Goal: Information Seeking & Learning: Learn about a topic

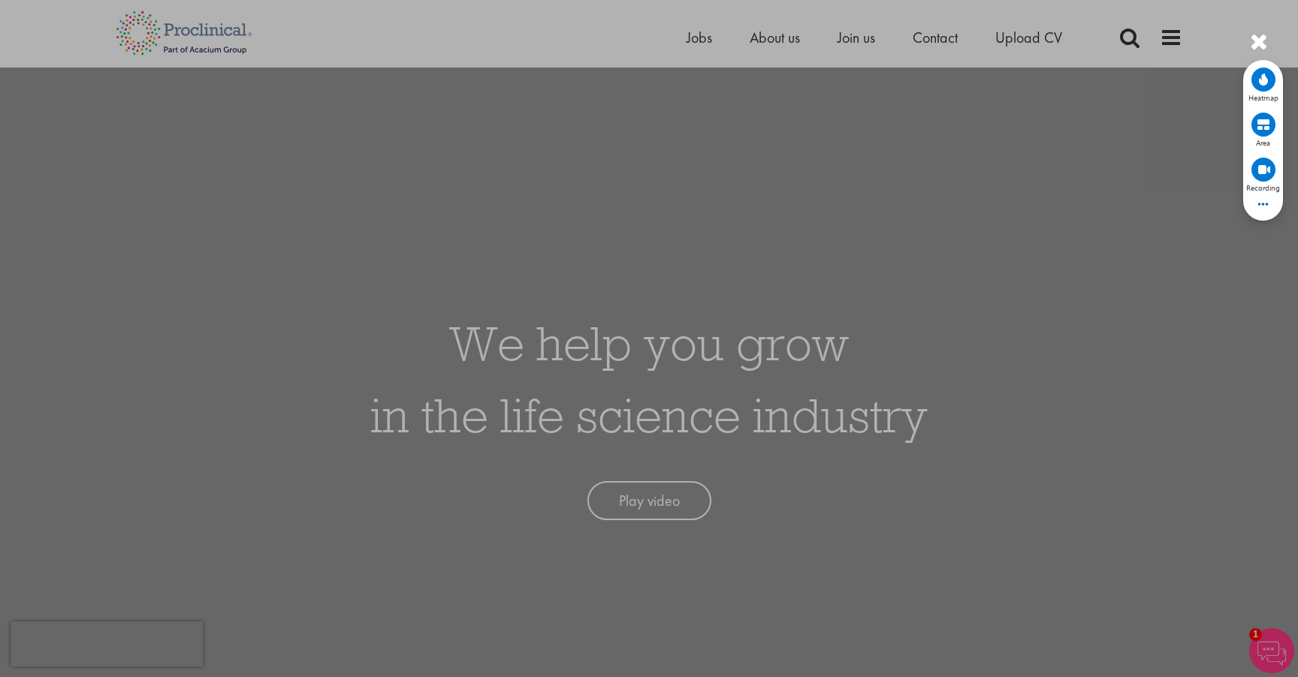
drag, startPoint x: 0, startPoint y: 0, endPoint x: 940, endPoint y: 186, distance: 958.6
click at [964, 131] on div at bounding box center [649, 338] width 1298 height 677
click at [1248, 42] on div at bounding box center [649, 338] width 1298 height 677
click at [1258, 38] on div at bounding box center [1259, 42] width 18 height 25
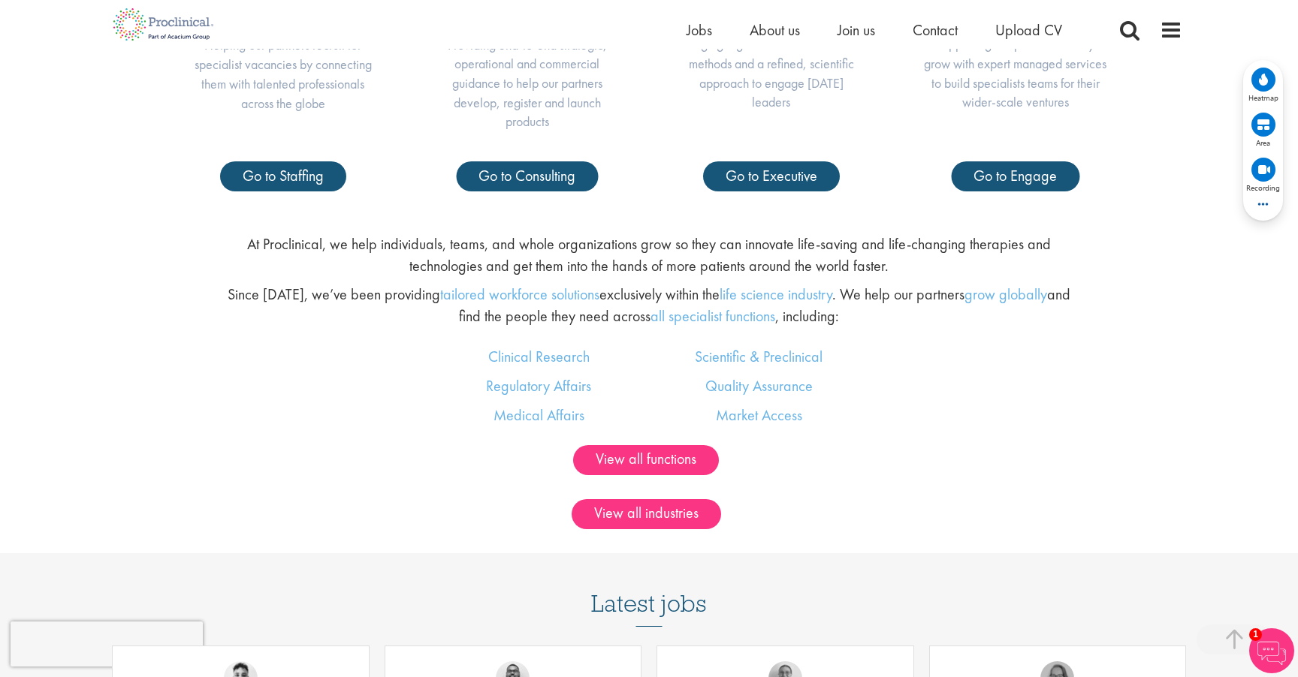
scroll to position [898, 0]
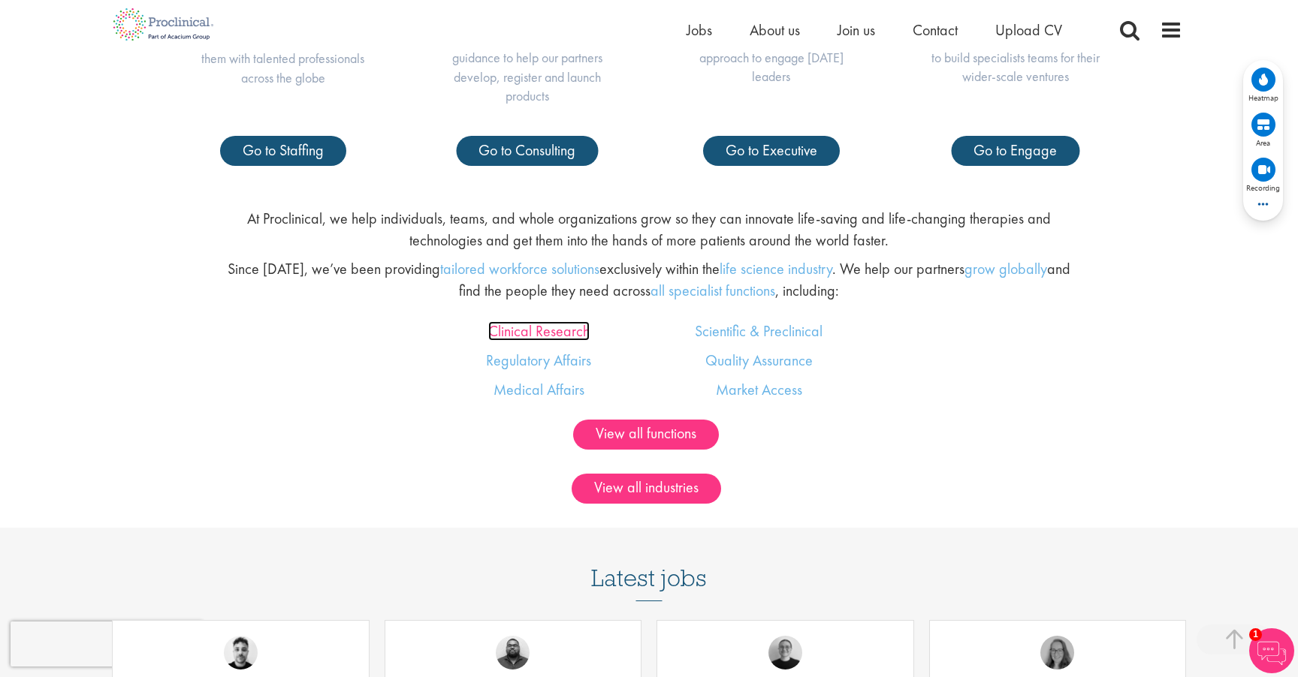
click at [538, 334] on link "Clinical Research" at bounding box center [538, 331] width 101 height 20
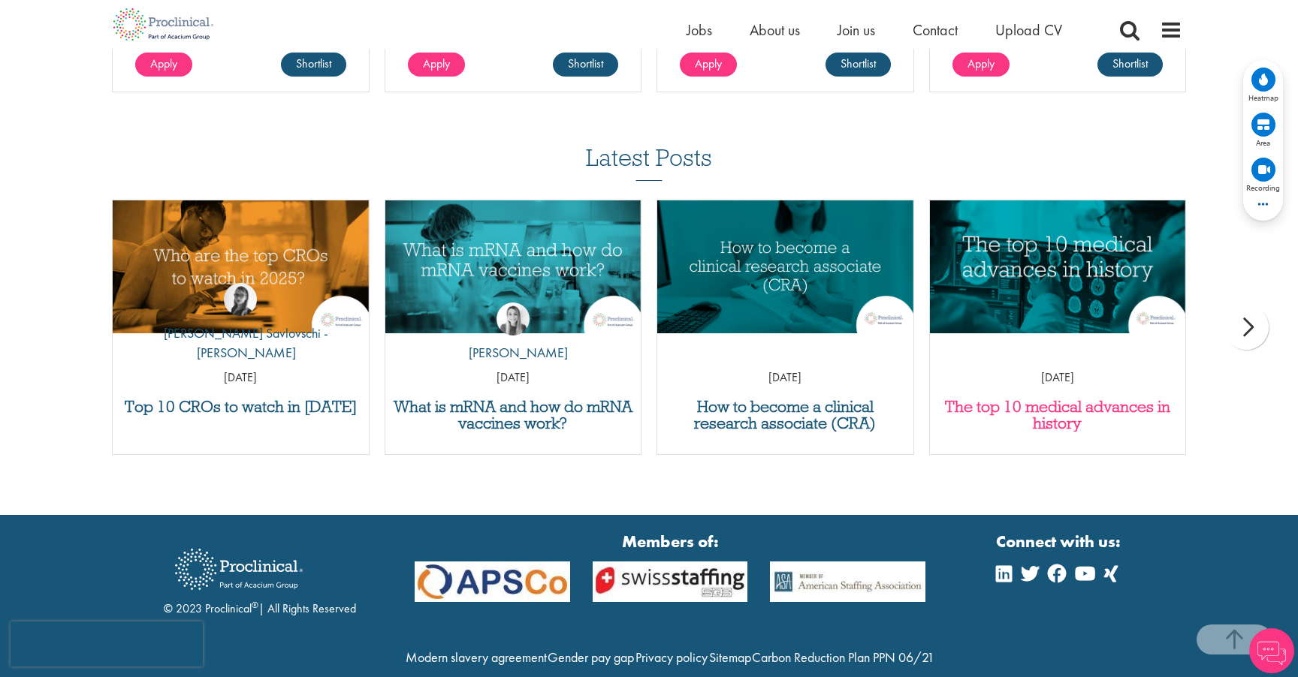
scroll to position [2142, 0]
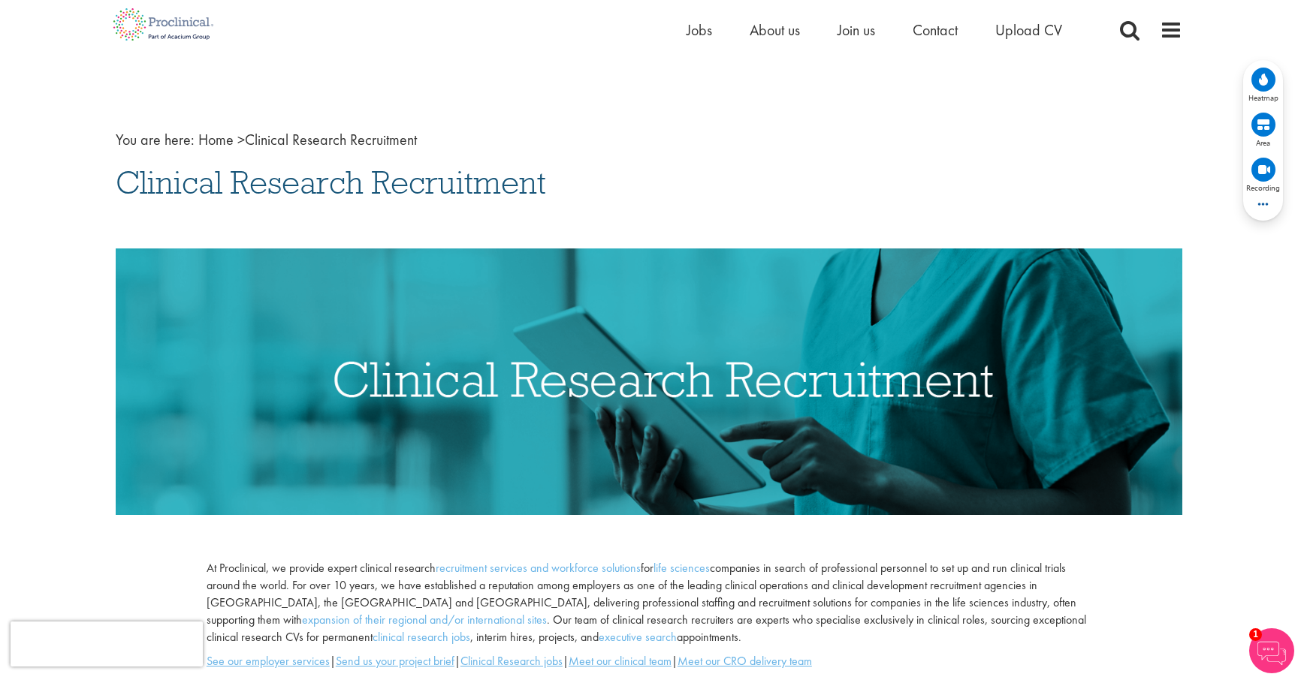
scroll to position [14, 0]
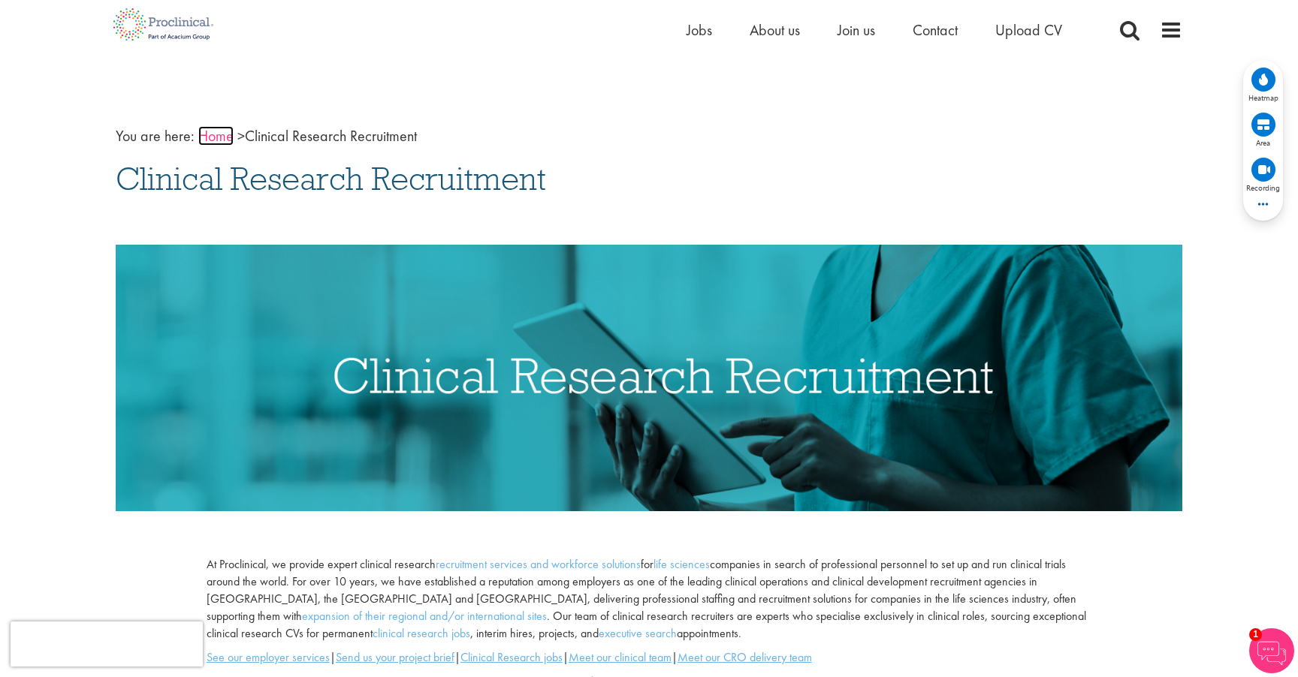
click at [218, 134] on link "Home" at bounding box center [215, 136] width 35 height 20
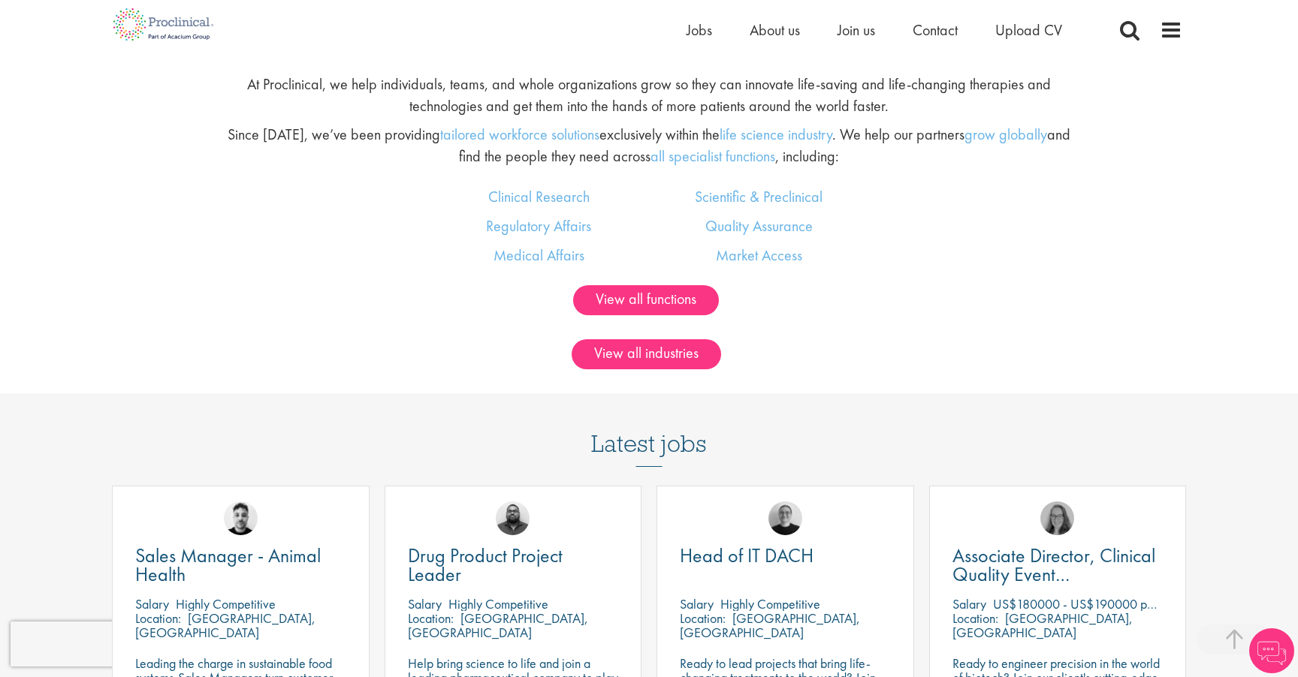
scroll to position [1036, 0]
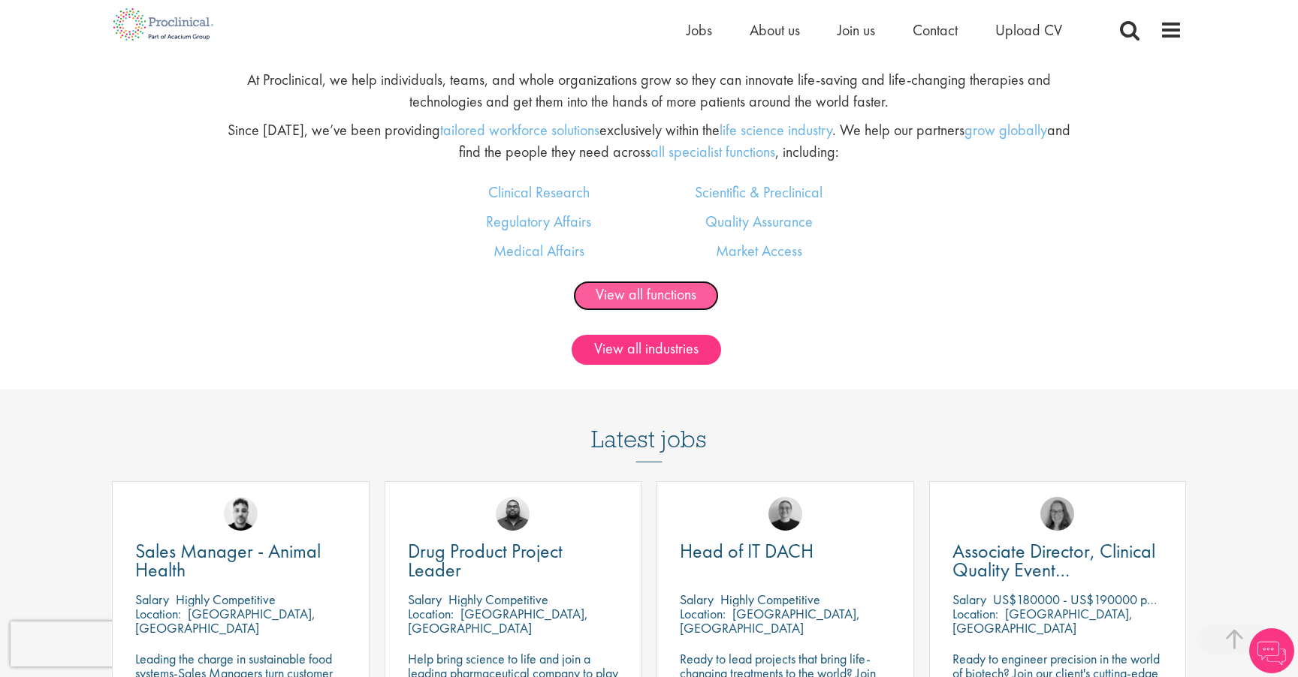
click at [673, 302] on link "View all functions" at bounding box center [646, 296] width 146 height 30
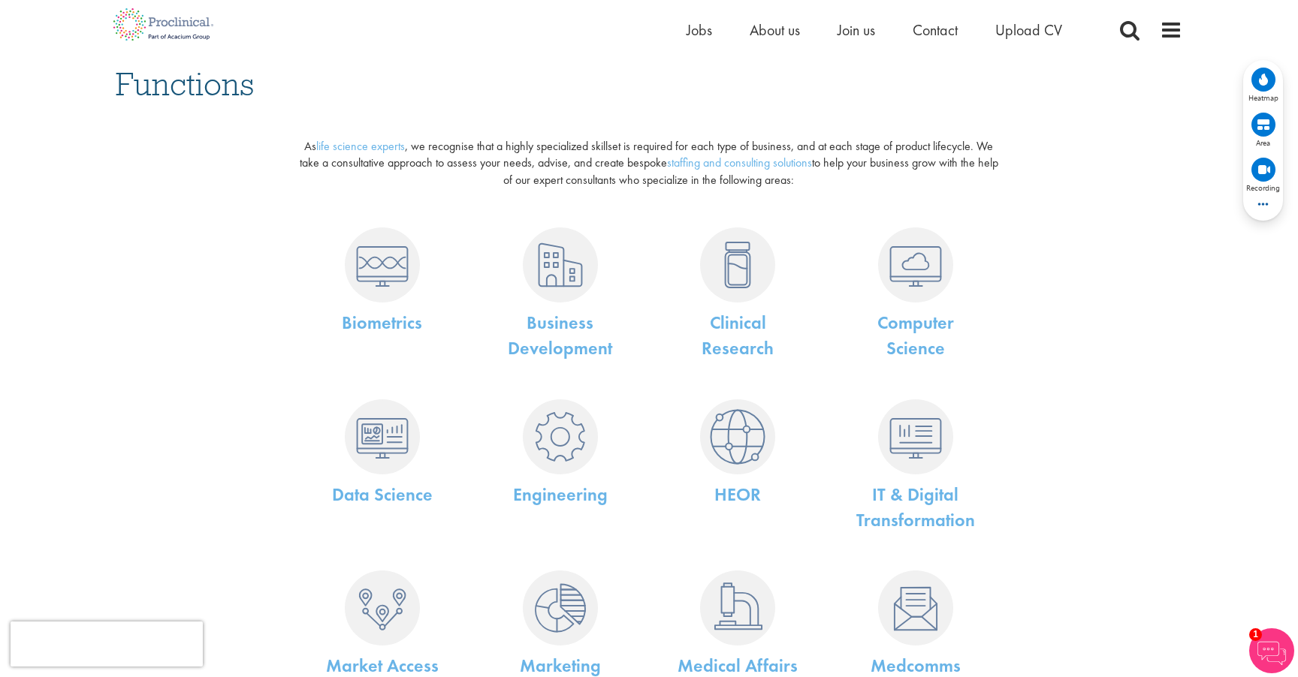
scroll to position [100, 0]
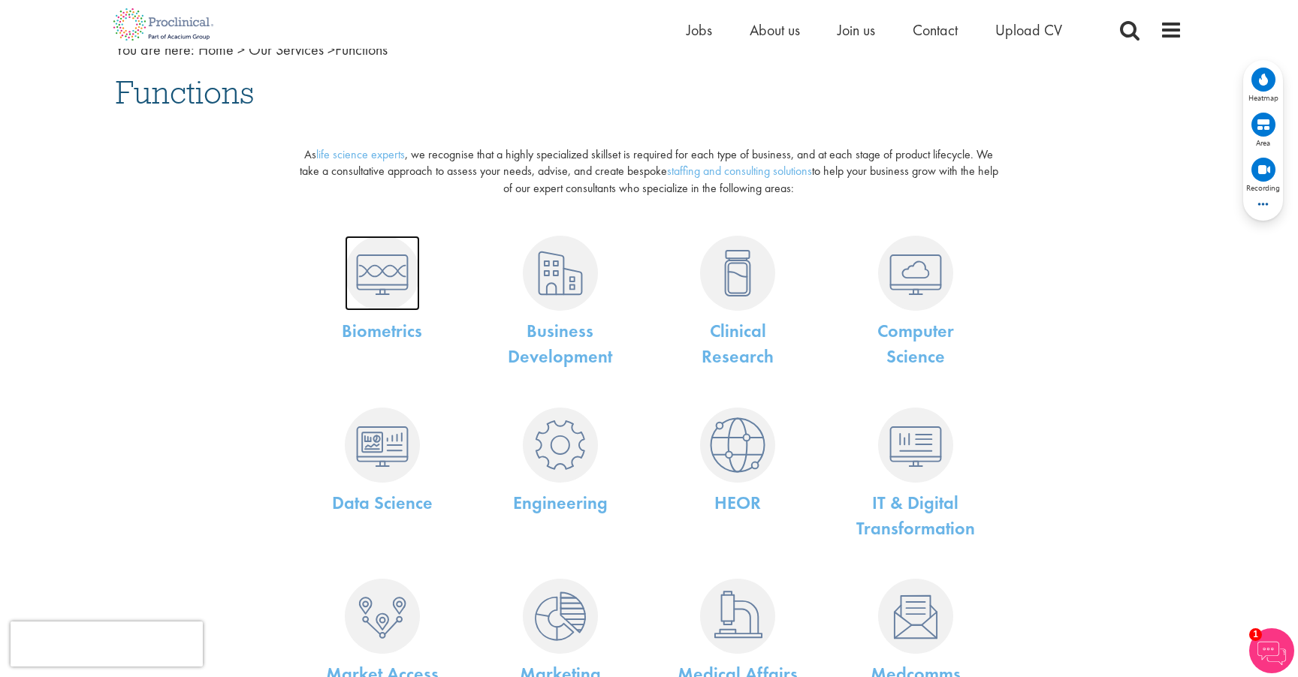
click at [382, 263] on img at bounding box center [382, 273] width 75 height 75
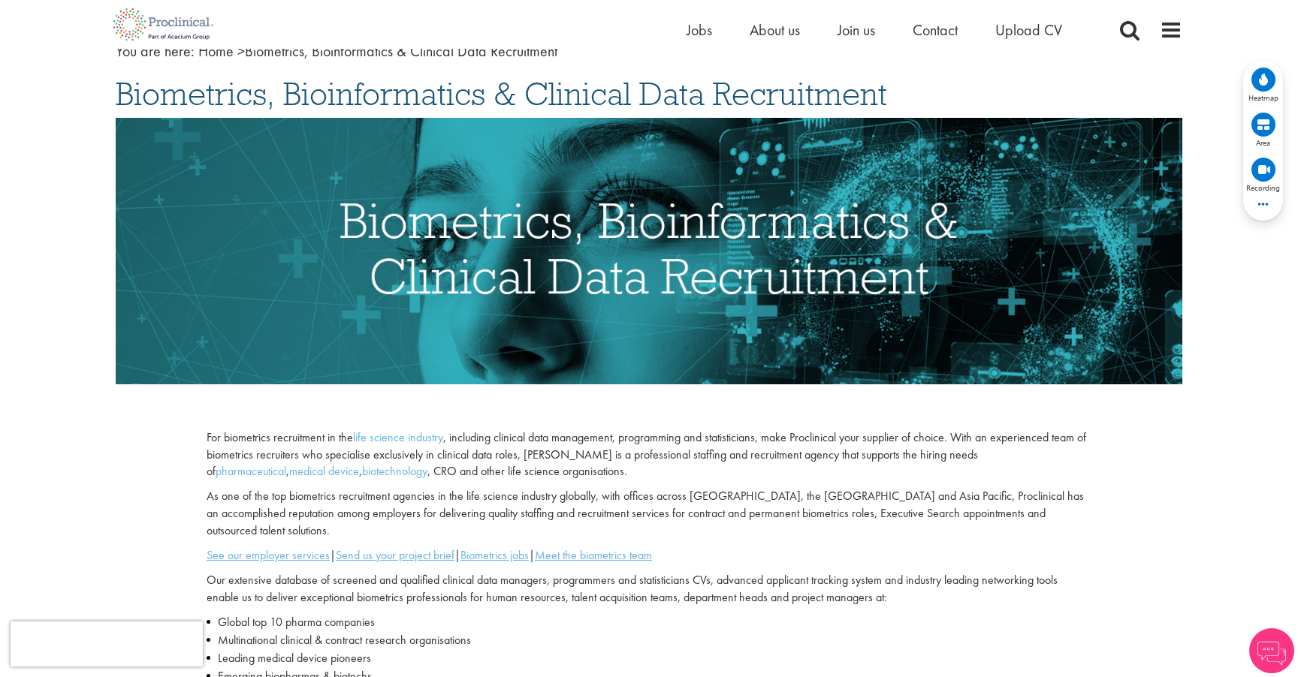
scroll to position [102, 0]
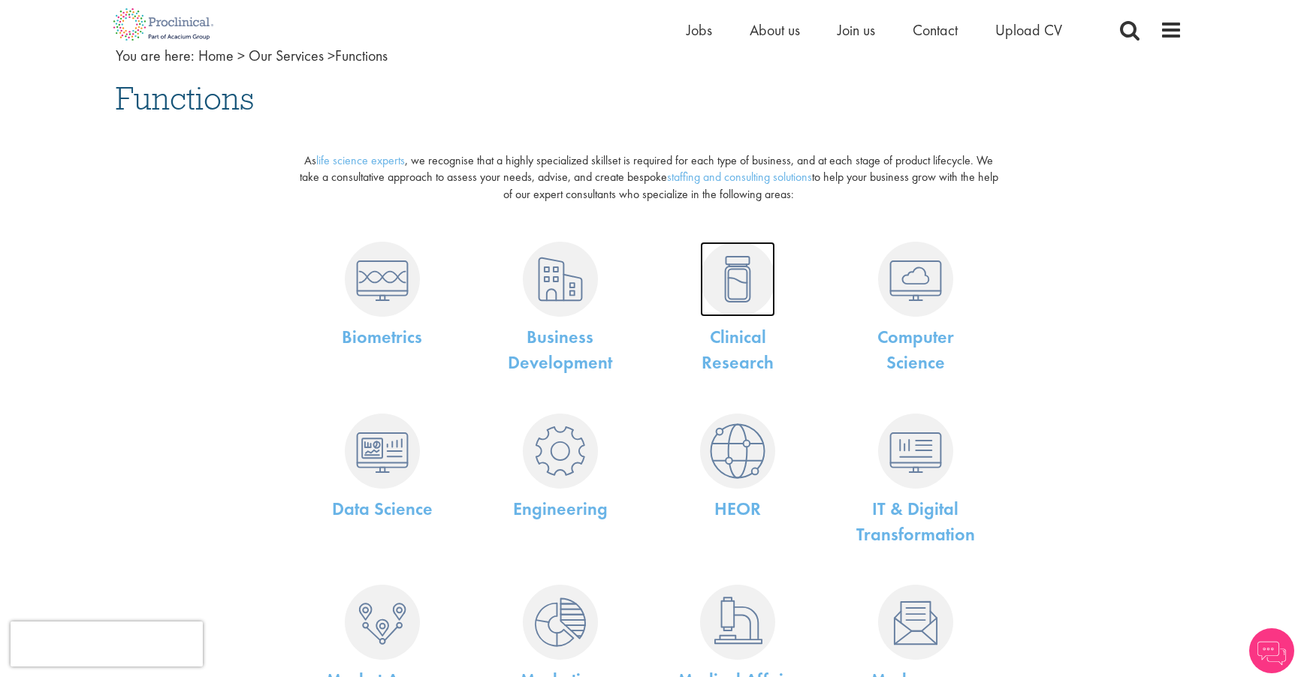
click at [740, 307] on img at bounding box center [737, 279] width 75 height 75
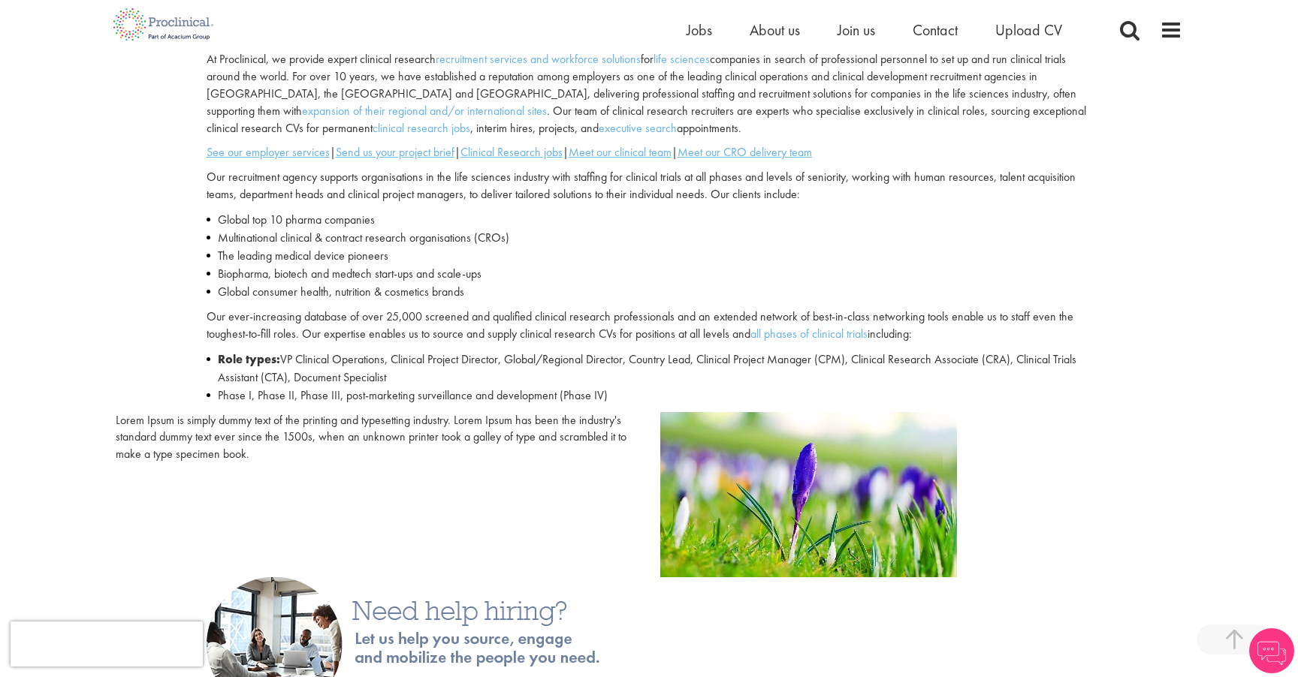
scroll to position [520, 0]
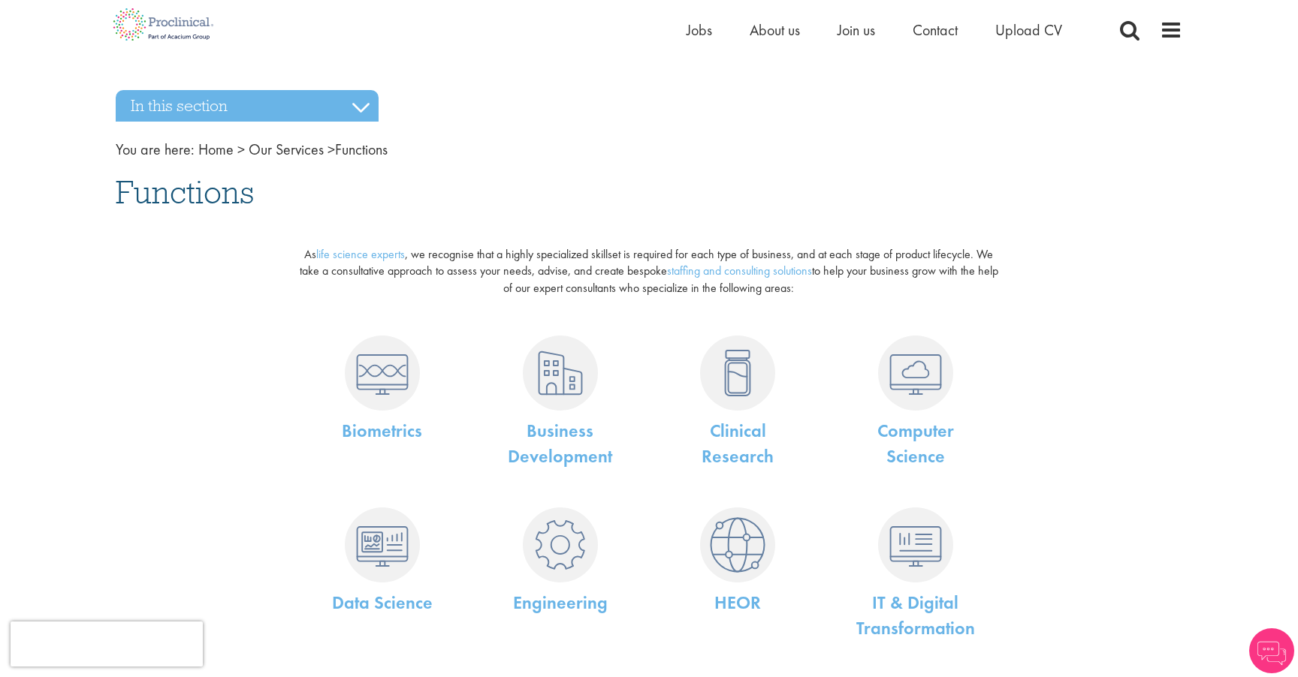
scroll to position [89, 0]
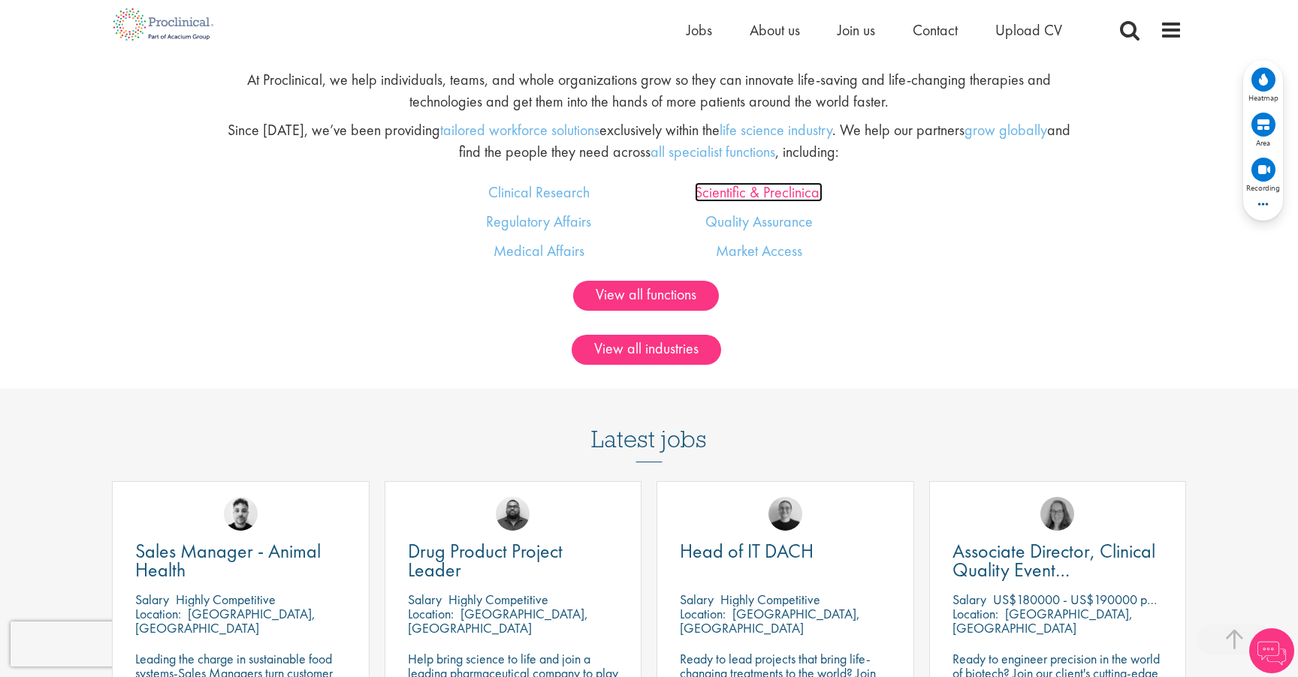
click at [736, 193] on link "Scientific & Preclinical" at bounding box center [759, 193] width 128 height 20
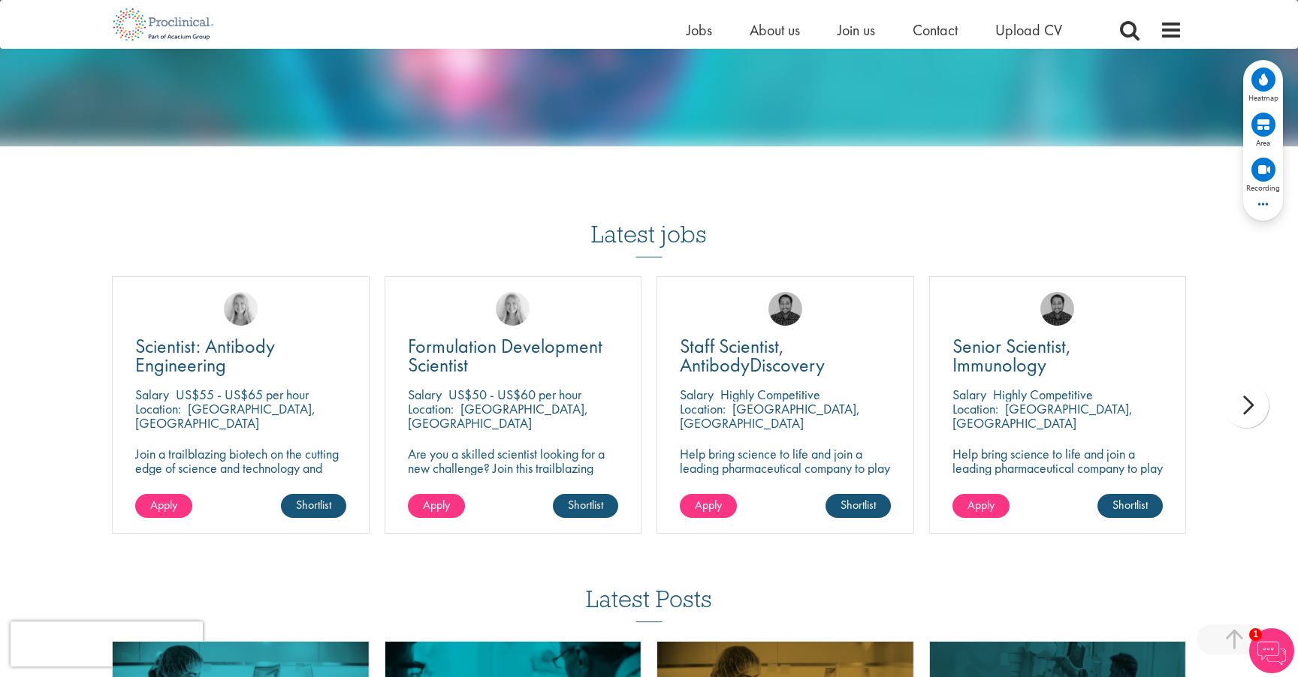
scroll to position [1097, 0]
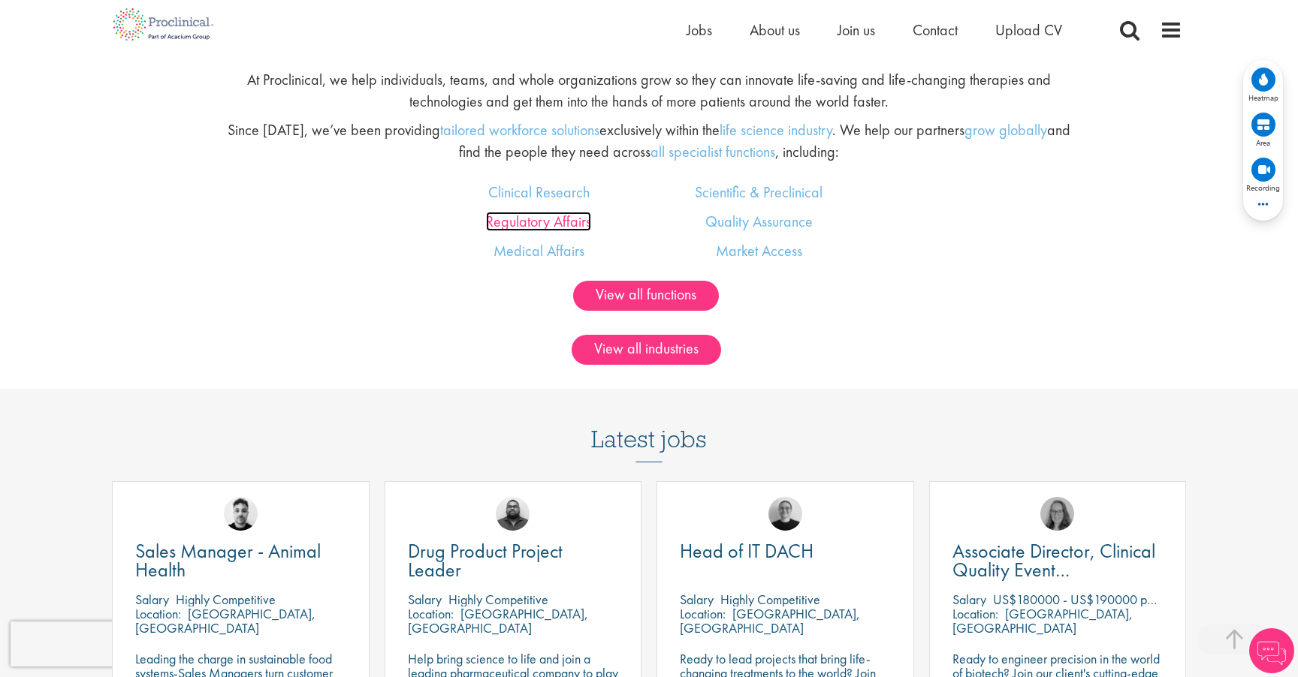
click at [542, 219] on link "Regulatory Affairs" at bounding box center [538, 222] width 105 height 20
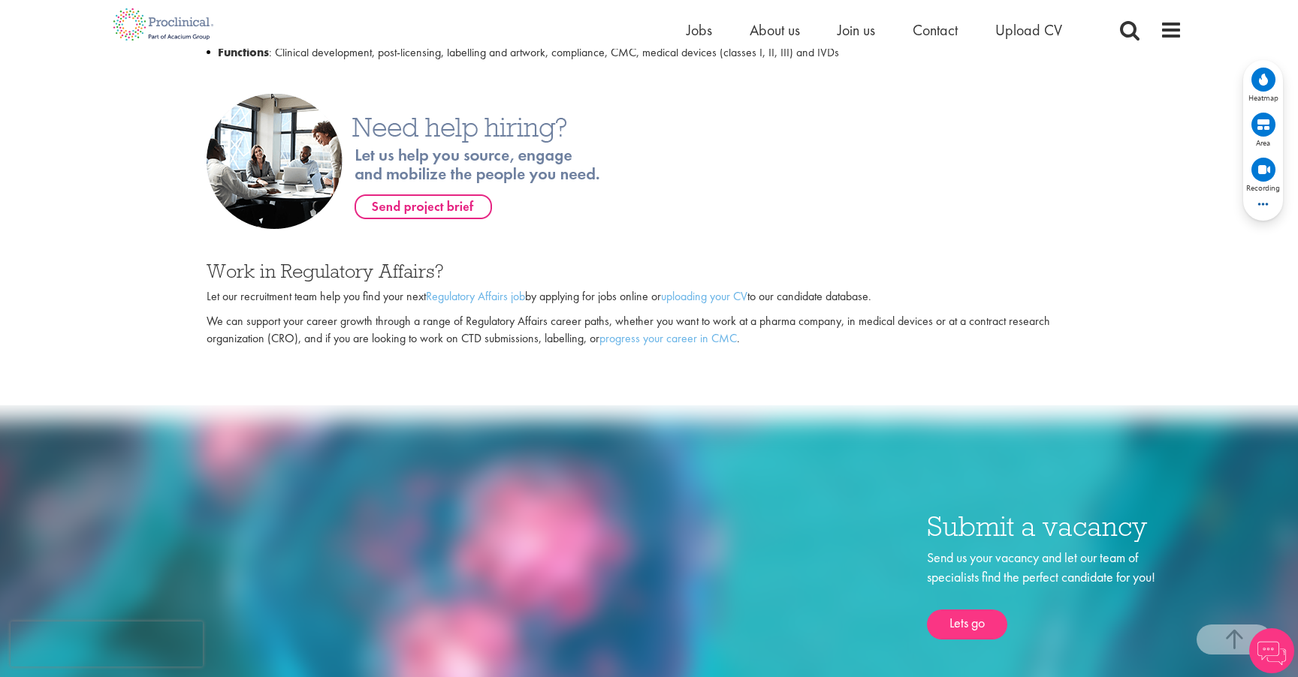
scroll to position [864, 0]
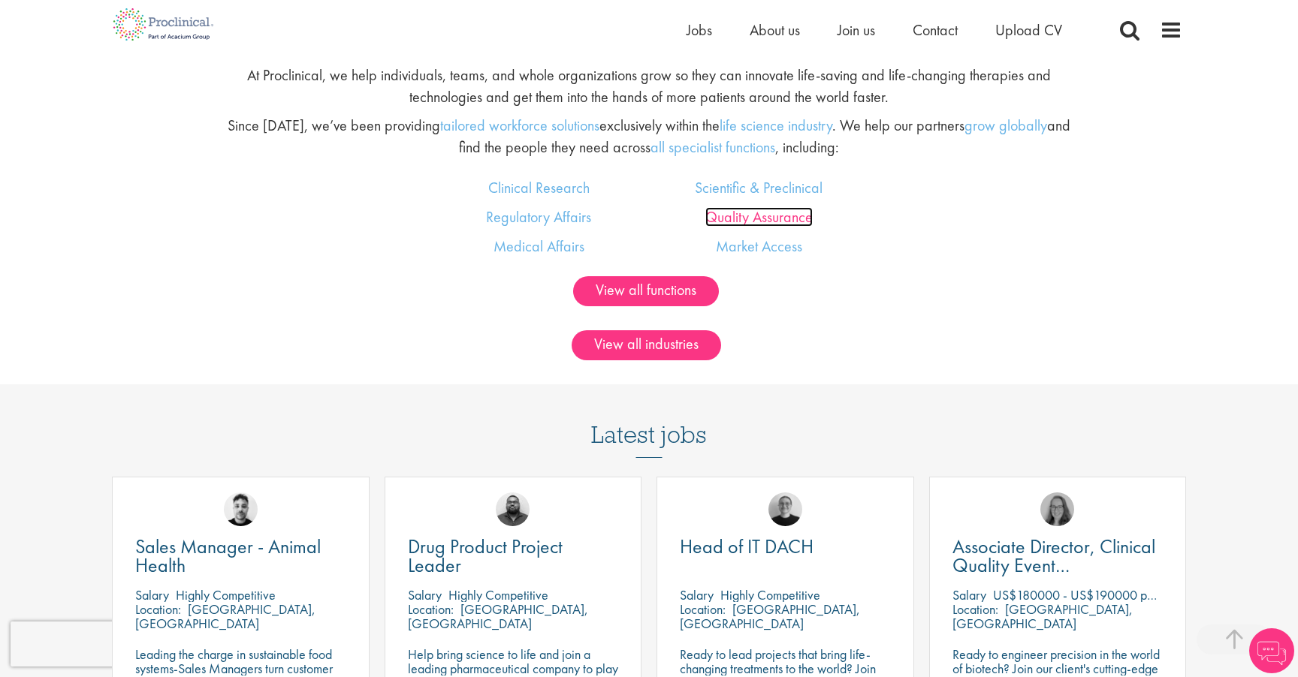
click at [737, 212] on link "Quality Assurance" at bounding box center [758, 217] width 107 height 20
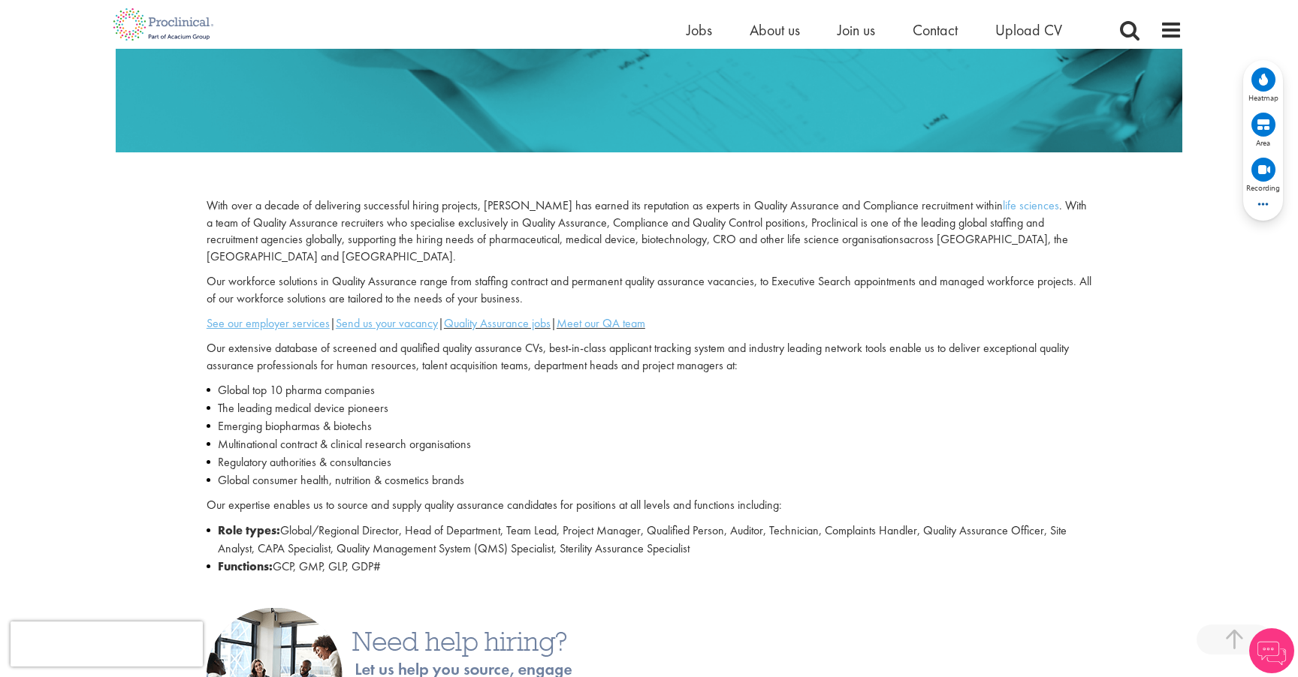
scroll to position [324, 0]
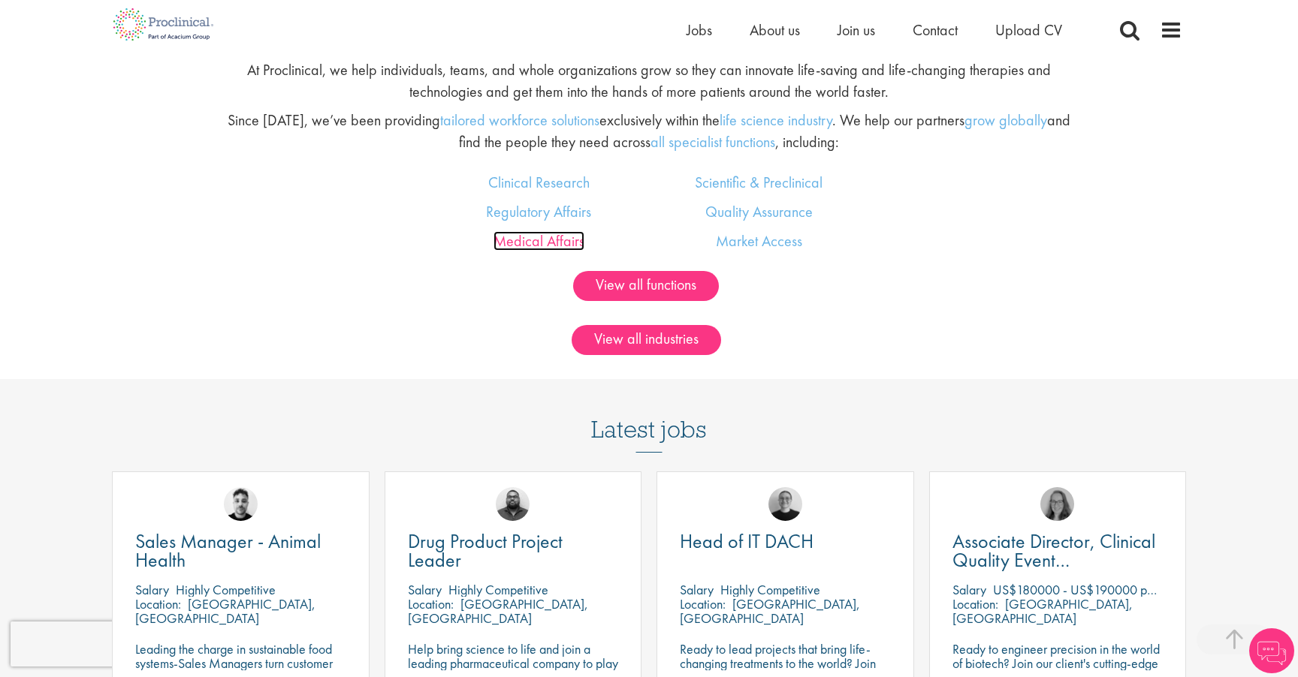
click at [551, 243] on link "Medical Affairs" at bounding box center [538, 241] width 91 height 20
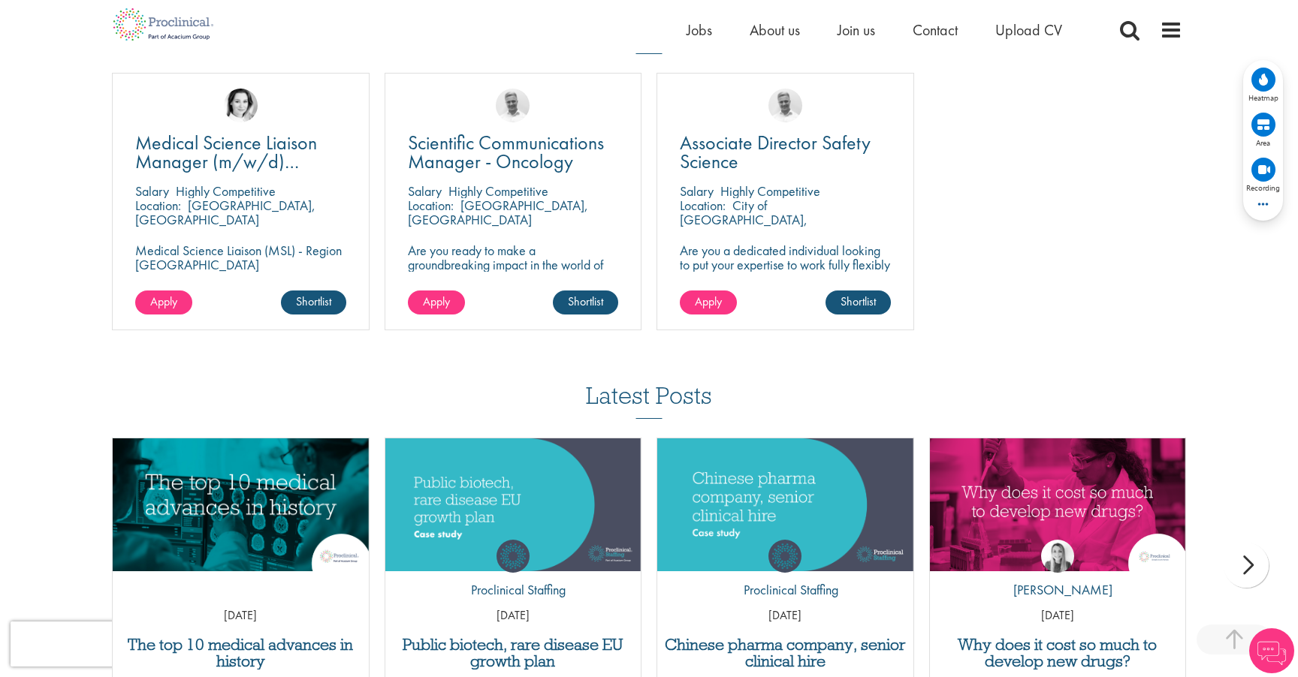
scroll to position [1678, 0]
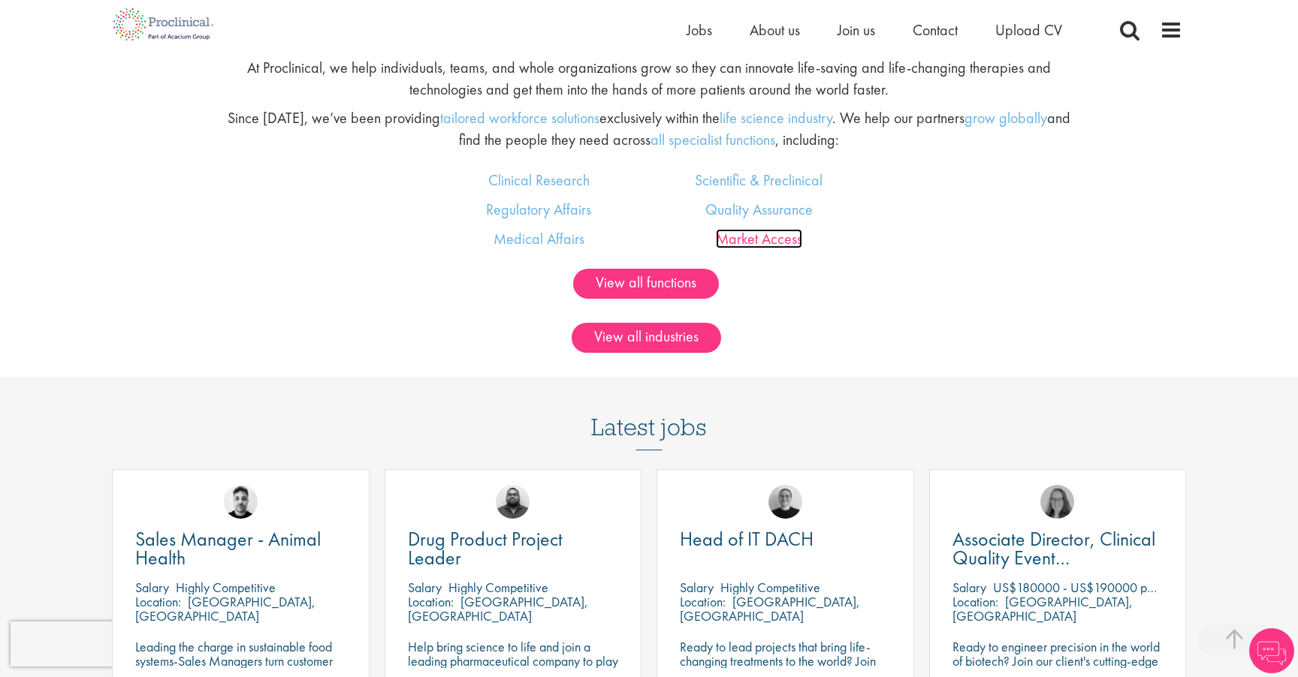
click at [740, 231] on link "Market Access" at bounding box center [759, 239] width 86 height 20
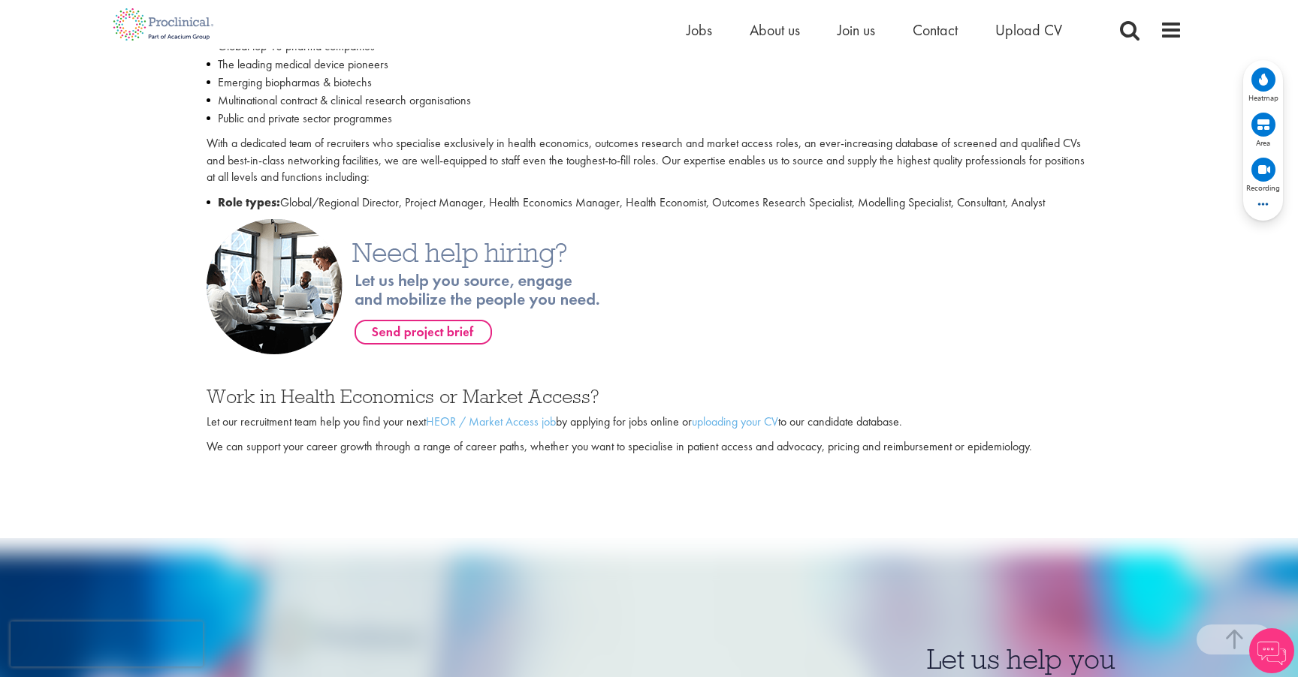
scroll to position [641, 0]
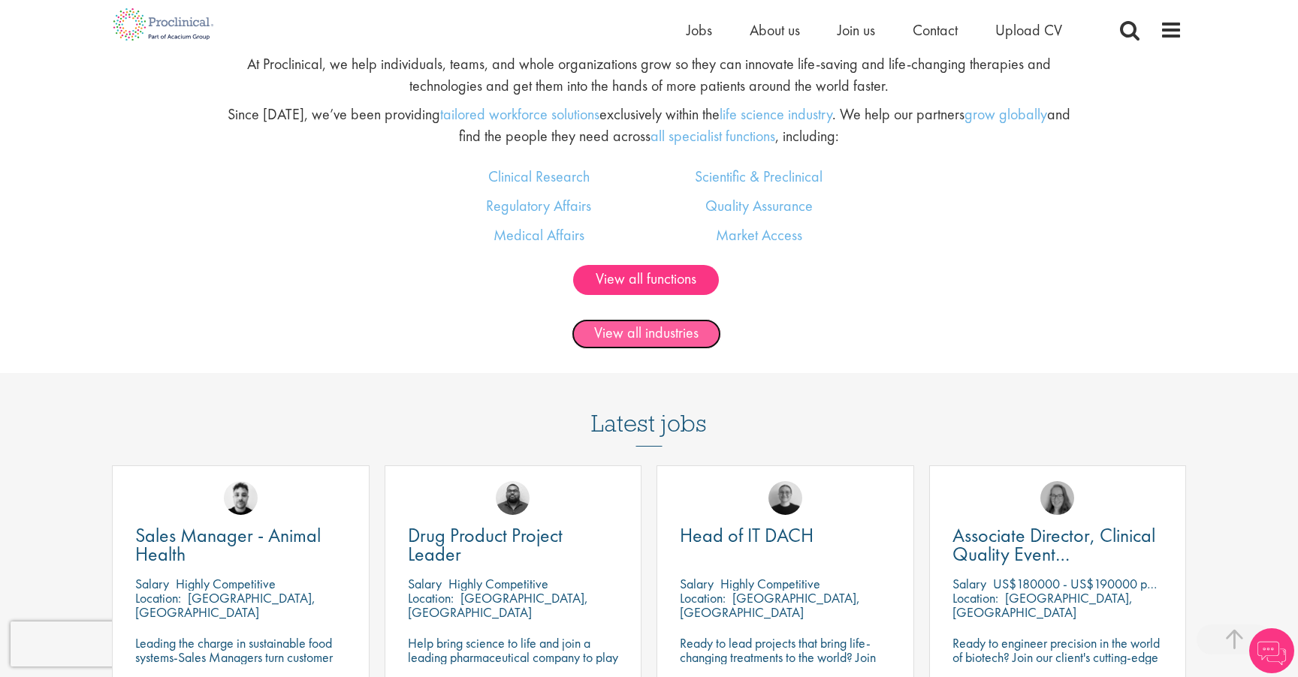
click at [623, 334] on link "View all industries" at bounding box center [646, 334] width 149 height 30
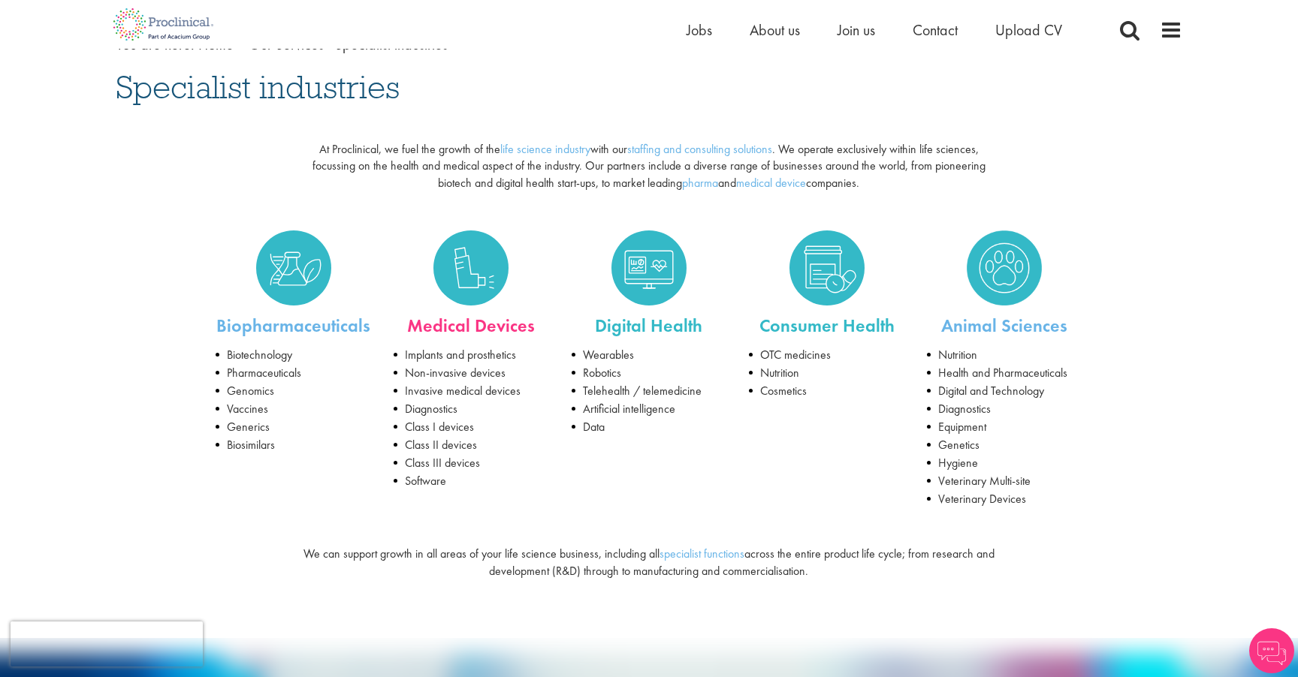
scroll to position [106, 0]
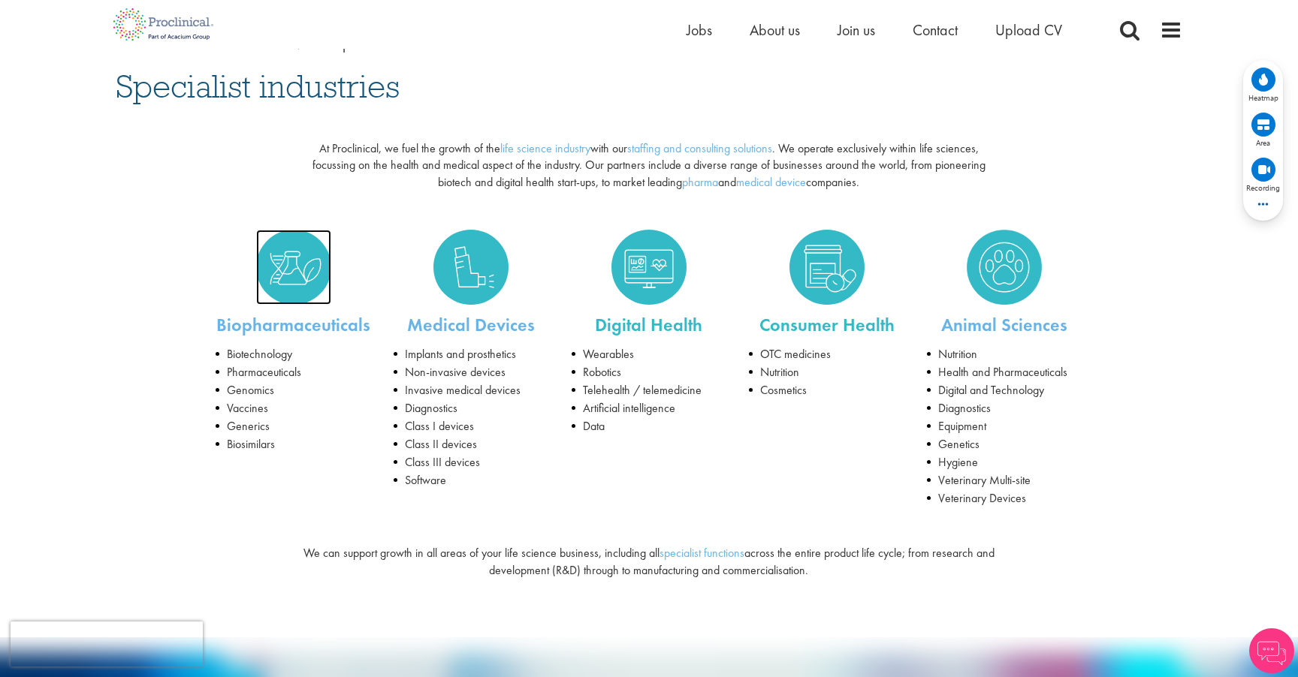
click at [299, 282] on img at bounding box center [293, 267] width 75 height 75
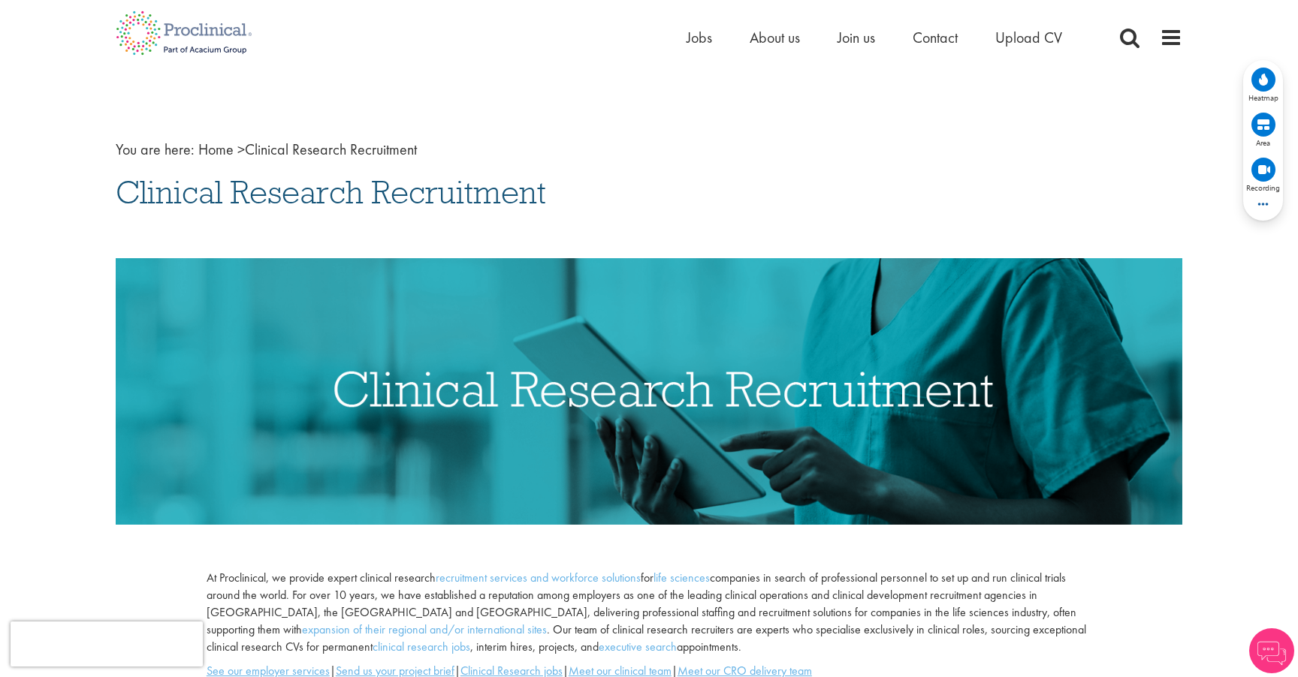
click at [206, 139] on nav "You are here: Home > Clinical Research Recruitment" at bounding box center [649, 150] width 1067 height 22
click at [206, 144] on link "Home" at bounding box center [215, 150] width 35 height 20
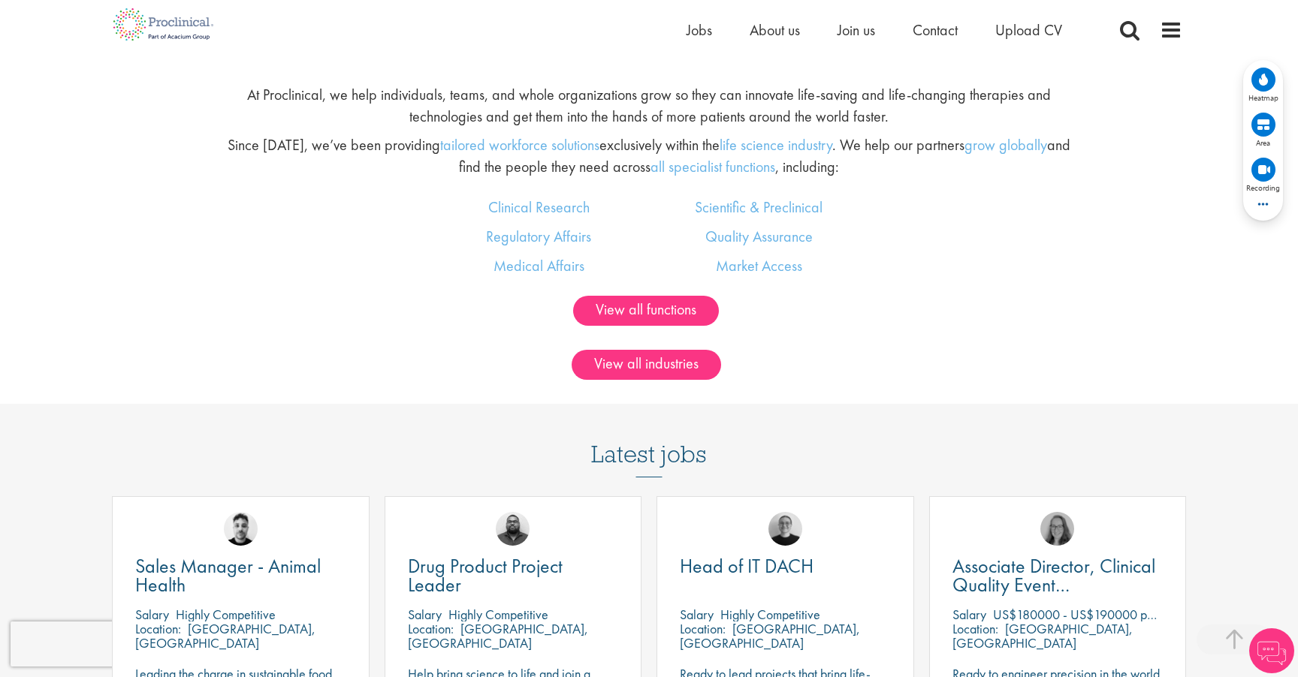
scroll to position [1033, 0]
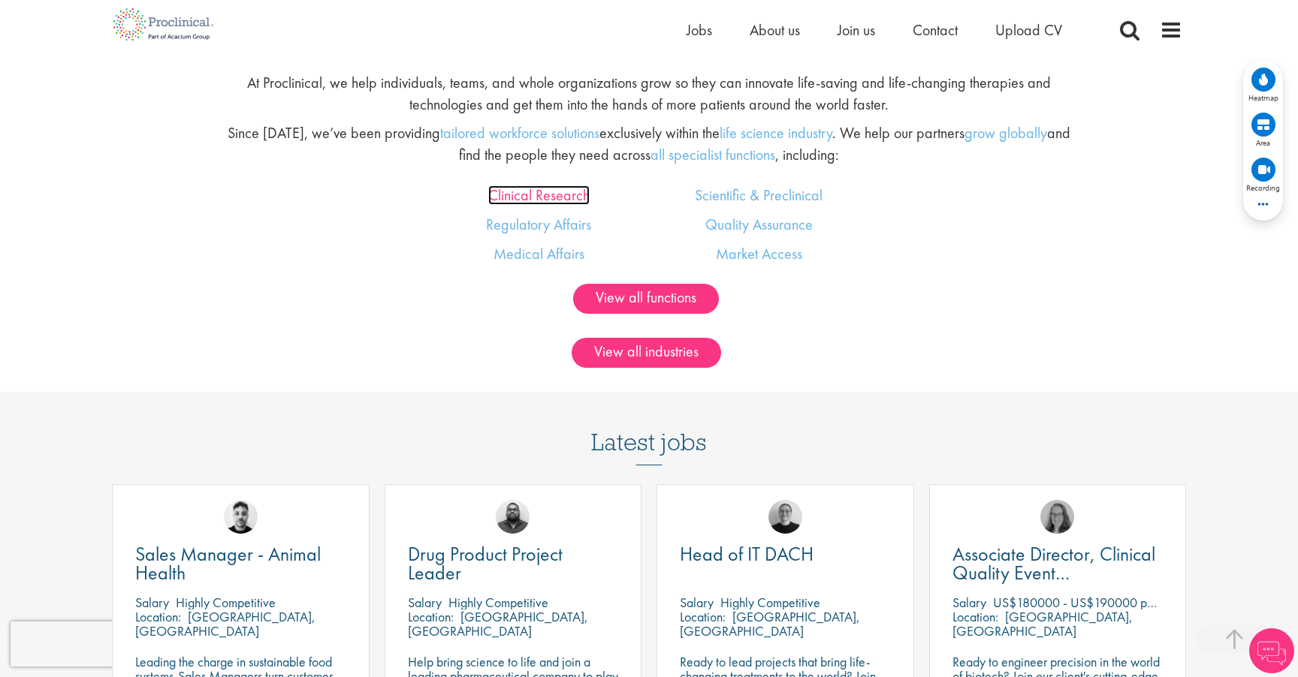
click at [551, 202] on link "Clinical Research" at bounding box center [538, 196] width 101 height 20
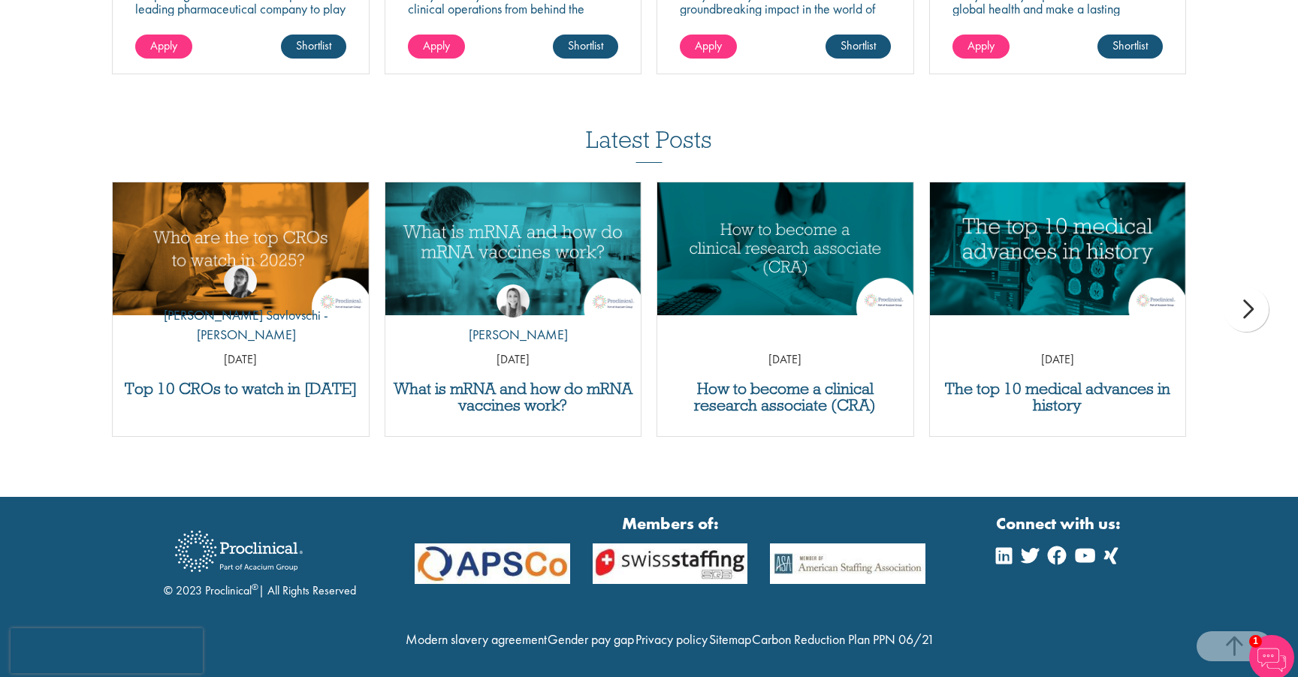
scroll to position [2142, 0]
